Goal: Transaction & Acquisition: Purchase product/service

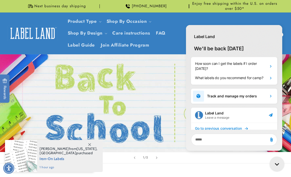
click at [277, 164] on icon "Gorgias live chat" at bounding box center [277, 164] width 5 height 5
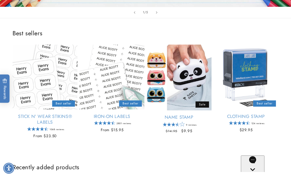
scroll to position [173, 0]
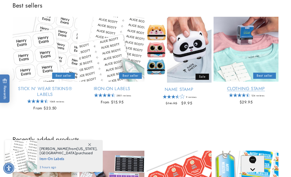
click at [255, 90] on link "Clothing Stamp" at bounding box center [245, 89] width 65 height 6
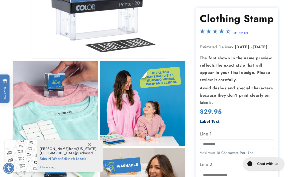
scroll to position [150, 0]
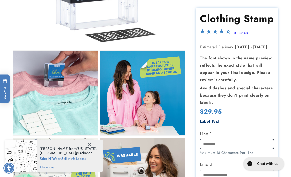
click at [209, 144] on input "Line 1" at bounding box center [237, 144] width 74 height 10
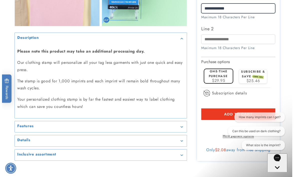
scroll to position [463, 0]
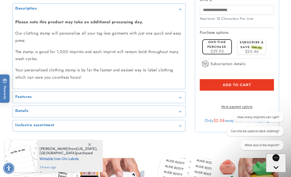
type input "**********"
click at [220, 48] on span "$29.95" at bounding box center [216, 51] width 13 height 6
click at [260, 79] on button "Add to cart" at bounding box center [237, 85] width 74 height 12
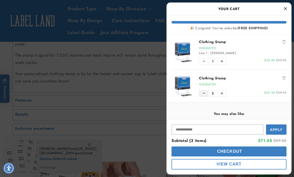
click at [205, 92] on icon "Decrease quantity of Clothing Stamp" at bounding box center [204, 93] width 2 height 3
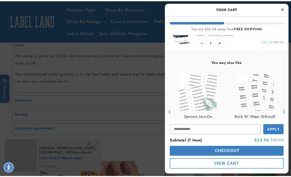
scroll to position [0, 0]
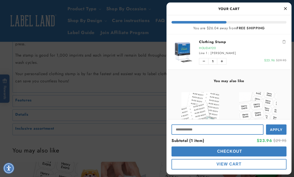
click at [199, 128] on input "Input Discount" at bounding box center [218, 129] width 92 height 10
type input "**********"
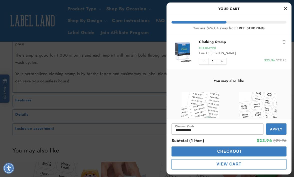
click at [273, 129] on span "Apply" at bounding box center [276, 129] width 13 height 4
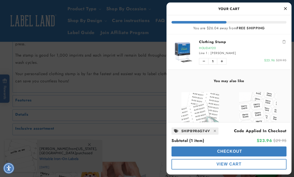
click at [261, 108] on img "product" at bounding box center [258, 111] width 38 height 38
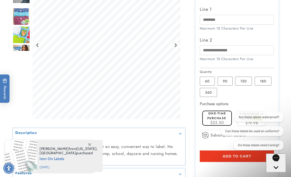
scroll to position [232, 0]
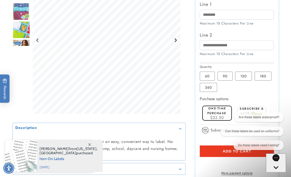
click at [176, 42] on icon "Next slide" at bounding box center [175, 40] width 4 height 4
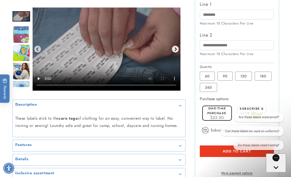
click at [173, 49] on icon "Next slide" at bounding box center [175, 49] width 4 height 4
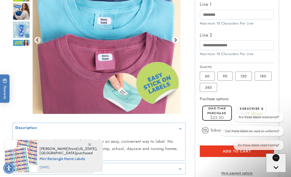
click at [176, 42] on icon "Next slide" at bounding box center [175, 40] width 4 height 4
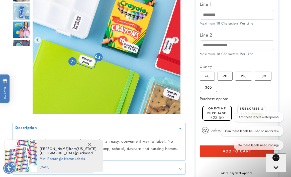
click at [176, 42] on icon "Next slide" at bounding box center [175, 40] width 4 height 4
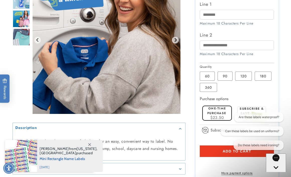
click at [143, 40] on img "Gallery Viewer" at bounding box center [107, 40] width 148 height 148
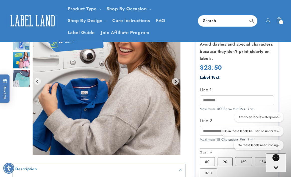
scroll to position [134, 0]
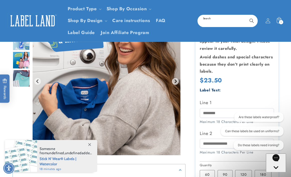
click at [216, 21] on input "Search" at bounding box center [227, 20] width 59 height 11
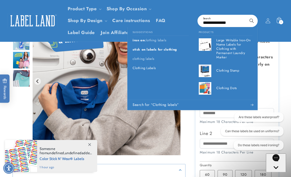
click at [203, 23] on input "**********" at bounding box center [227, 20] width 59 height 11
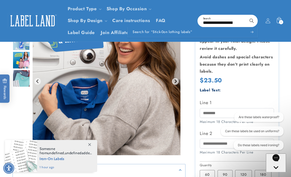
click at [215, 22] on input "**********" at bounding box center [227, 20] width 59 height 11
click at [212, 22] on input "**********" at bounding box center [227, 20] width 59 height 11
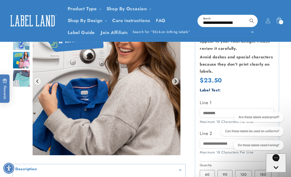
click at [217, 23] on input "**********" at bounding box center [227, 20] width 59 height 11
click at [218, 23] on input "**********" at bounding box center [227, 20] width 59 height 11
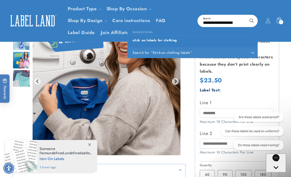
type input "**********"
click at [177, 51] on span "Search for “Stick-on clothing labels”" at bounding box center [161, 52] width 59 height 5
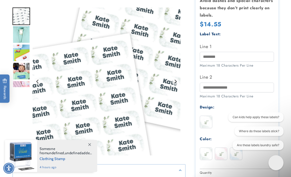
scroll to position [158, 0]
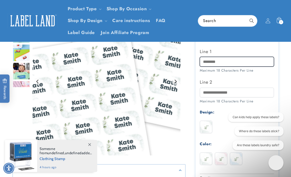
click at [203, 62] on input "Line 1" at bounding box center [237, 62] width 74 height 10
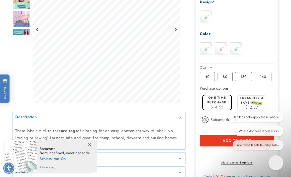
scroll to position [274, 0]
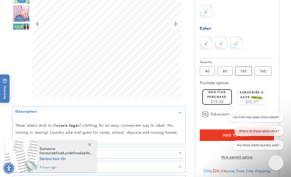
type input "**********"
click at [241, 72] on label "120 Variant sold out or unavailable" at bounding box center [243, 71] width 17 height 9
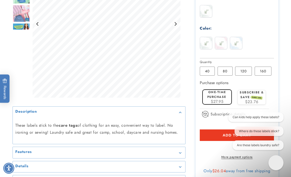
click at [223, 136] on span "Add to cart" at bounding box center [236, 135] width 29 height 5
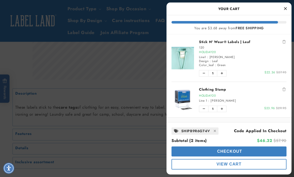
click at [189, 58] on img "product" at bounding box center [183, 58] width 23 height 23
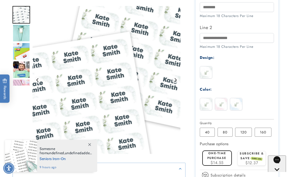
scroll to position [216, 0]
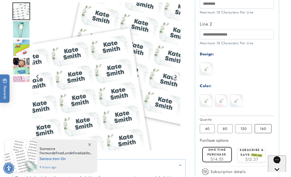
click at [265, 129] on label "160 Variant sold out or unavailable" at bounding box center [262, 128] width 17 height 9
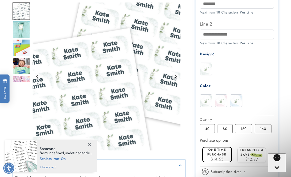
scroll to position [0, 0]
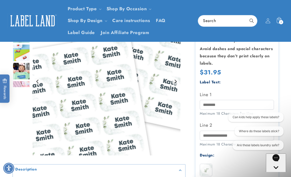
scroll to position [109, 0]
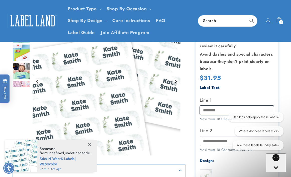
click at [215, 111] on input "Line 1" at bounding box center [237, 110] width 74 height 10
type input "**********"
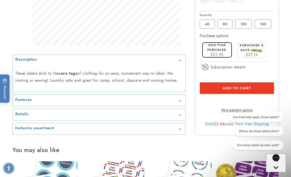
scroll to position [324, 0]
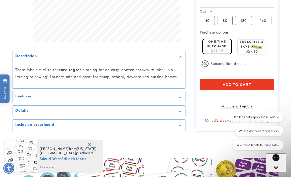
click at [254, 85] on button "Add to cart" at bounding box center [237, 85] width 74 height 12
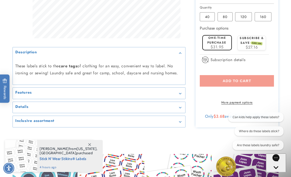
scroll to position [337, 0]
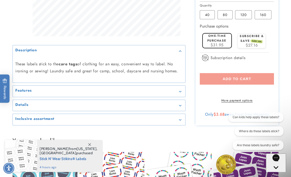
click at [271, 62] on div "Subscription details How subscriptions work By signing up to this subscription …" at bounding box center [237, 60] width 74 height 14
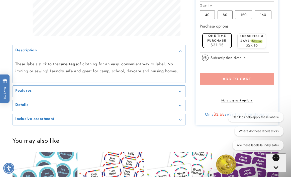
click at [216, 41] on label "One-time purchase" at bounding box center [216, 38] width 19 height 9
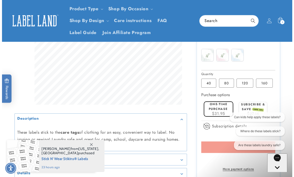
scroll to position [249, 0]
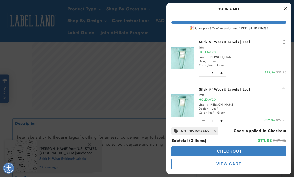
drag, startPoint x: 293, startPoint y: 67, endPoint x: 293, endPoint y: 49, distance: 18.0
click at [205, 120] on icon "Decrease quantity of Stick N' Wear® Labels | Leaf" at bounding box center [204, 120] width 2 height 3
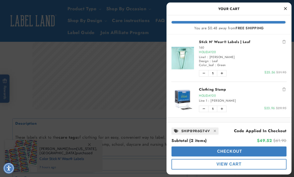
click at [242, 151] on span "Checkout" at bounding box center [229, 151] width 26 height 4
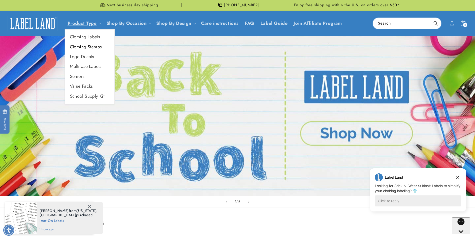
click at [82, 46] on link "Clothing Stamps" at bounding box center [90, 47] width 50 height 10
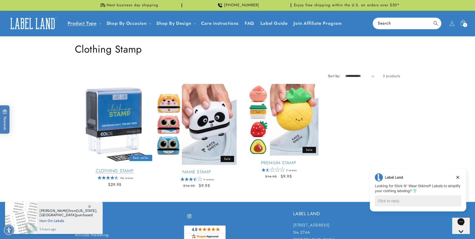
click at [110, 171] on link "Clothing Stamp" at bounding box center [115, 171] width 80 height 6
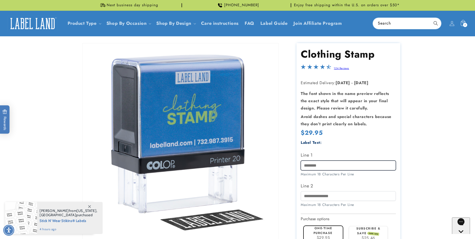
click at [304, 167] on input "Line 1" at bounding box center [348, 166] width 95 height 10
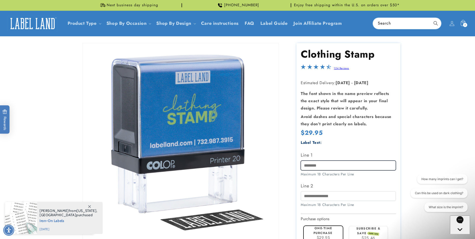
click at [331, 166] on input "Line 1" at bounding box center [348, 166] width 95 height 10
type input "**********"
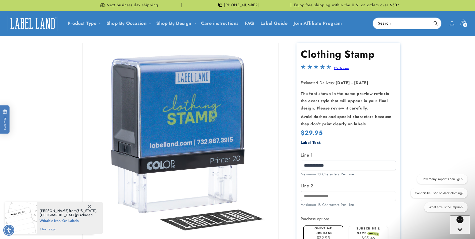
click at [463, 25] on div "2 2 items" at bounding box center [465, 25] width 4 height 4
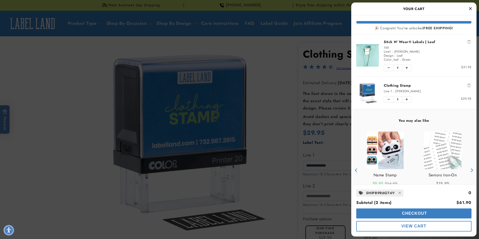
click at [435, 214] on button "Checkout" at bounding box center [413, 213] width 115 height 10
